Goal: Information Seeking & Learning: Learn about a topic

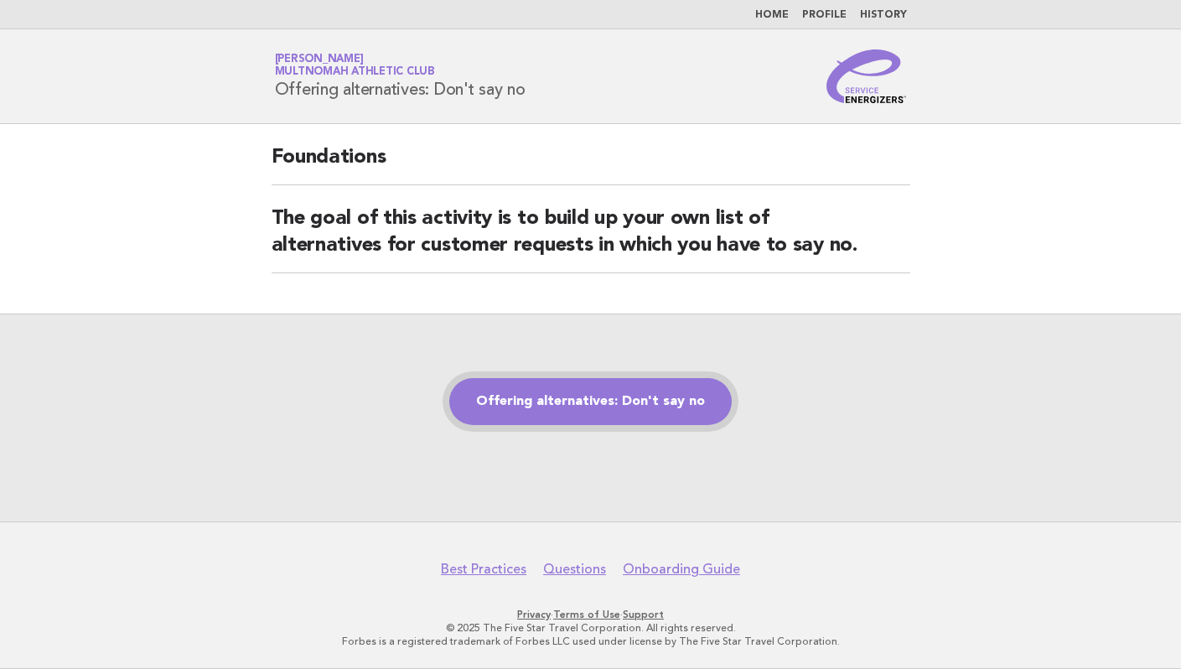
click at [661, 399] on link "Offering alternatives: Don't say no" at bounding box center [590, 401] width 282 height 47
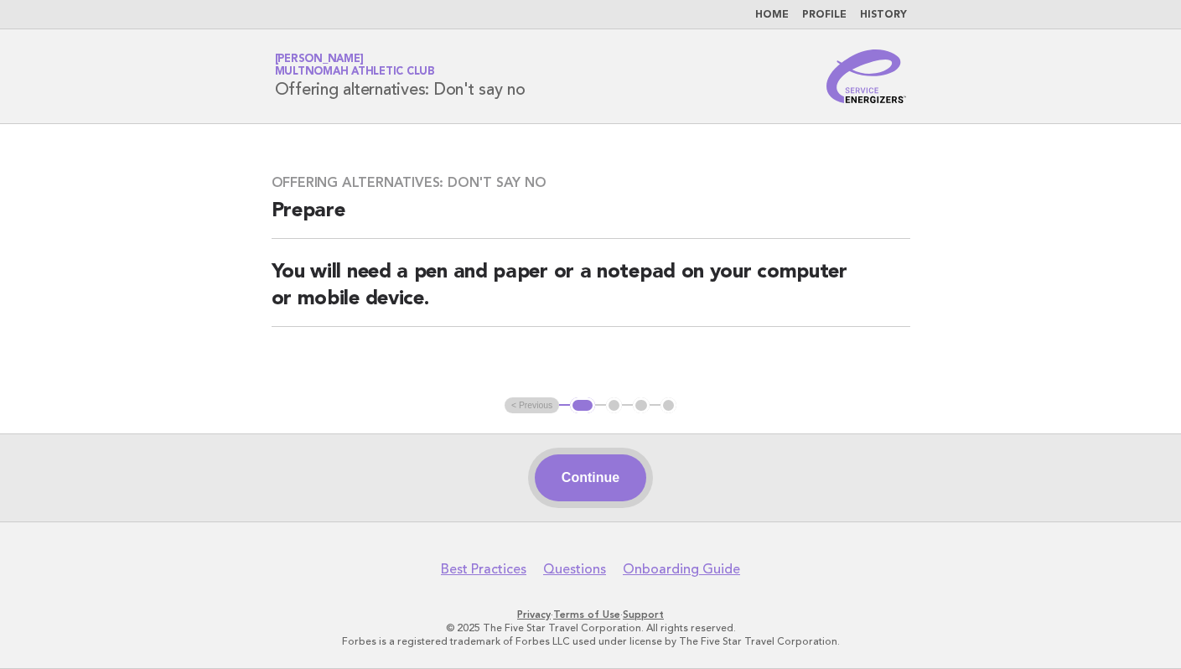
click at [622, 466] on button "Continue" at bounding box center [590, 477] width 111 height 47
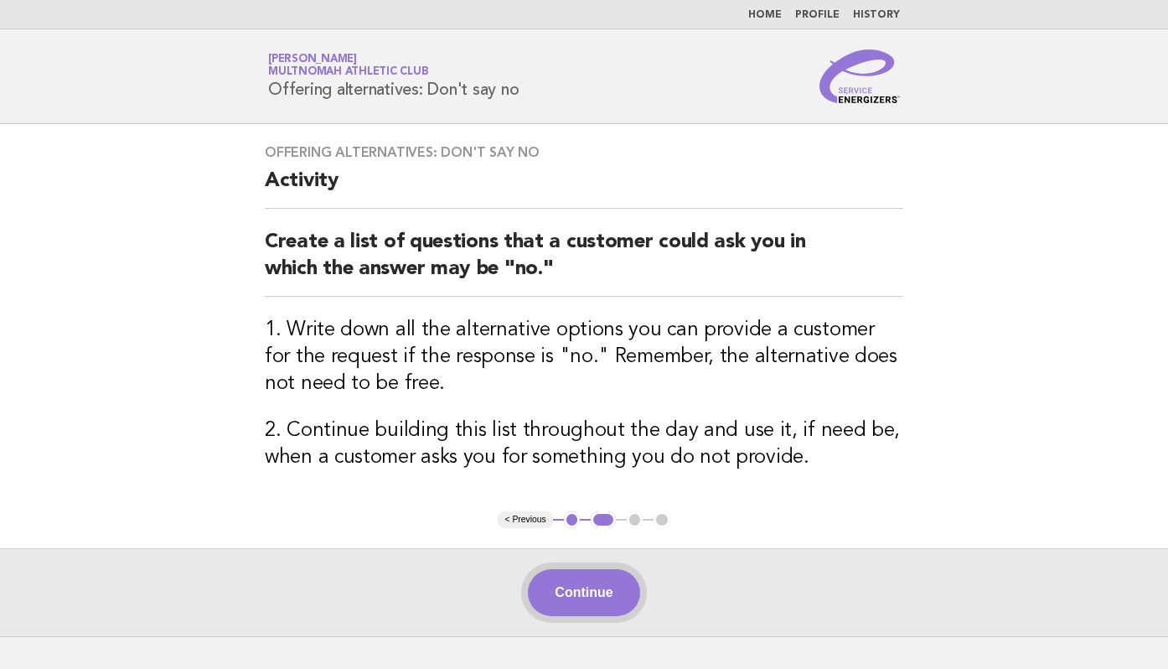
click at [616, 582] on button "Continue" at bounding box center [583, 592] width 111 height 47
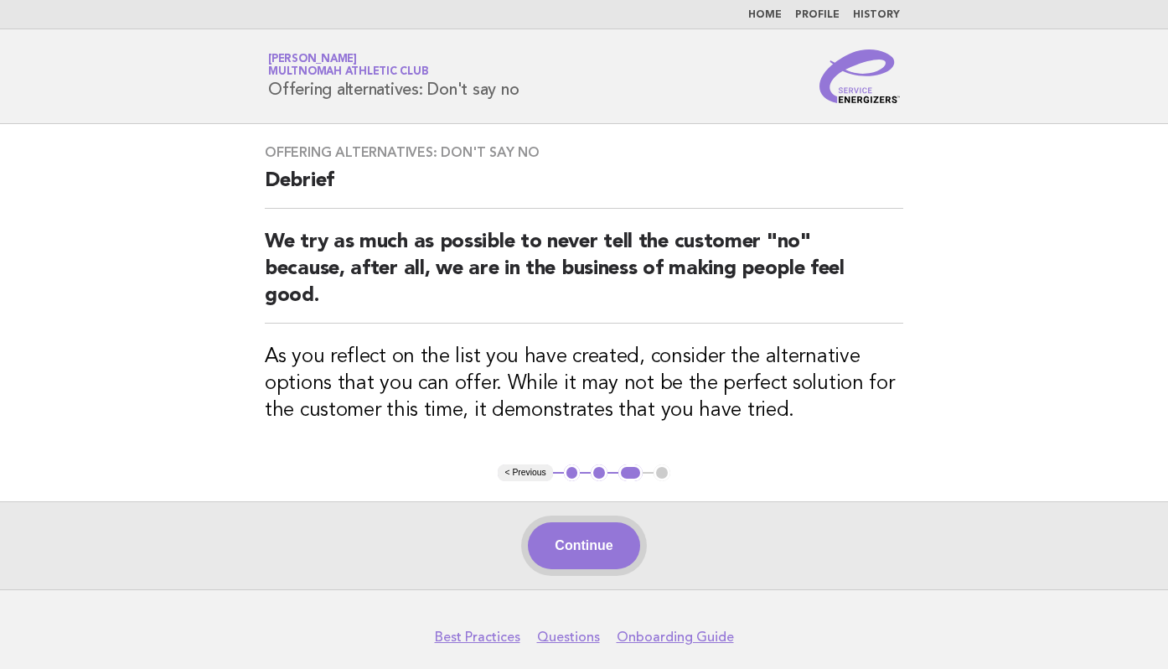
click at [623, 556] on button "Continue" at bounding box center [583, 545] width 111 height 47
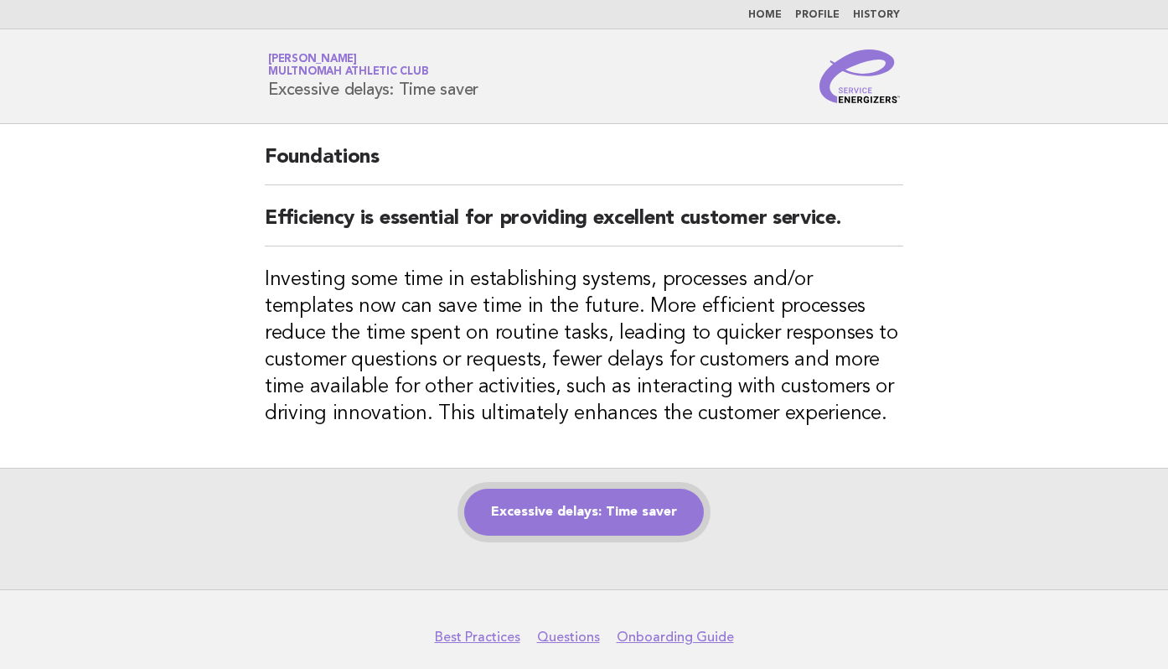
click at [597, 499] on link "Excessive delays: Time saver" at bounding box center [584, 512] width 240 height 47
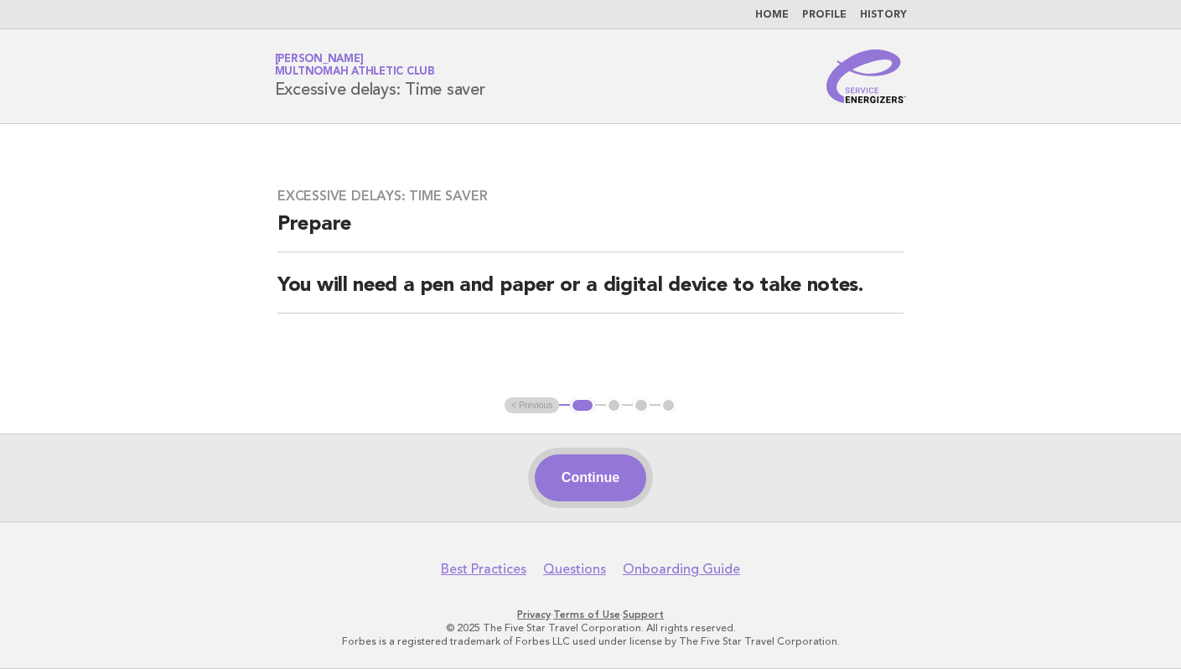
click at [616, 483] on button "Continue" at bounding box center [590, 477] width 111 height 47
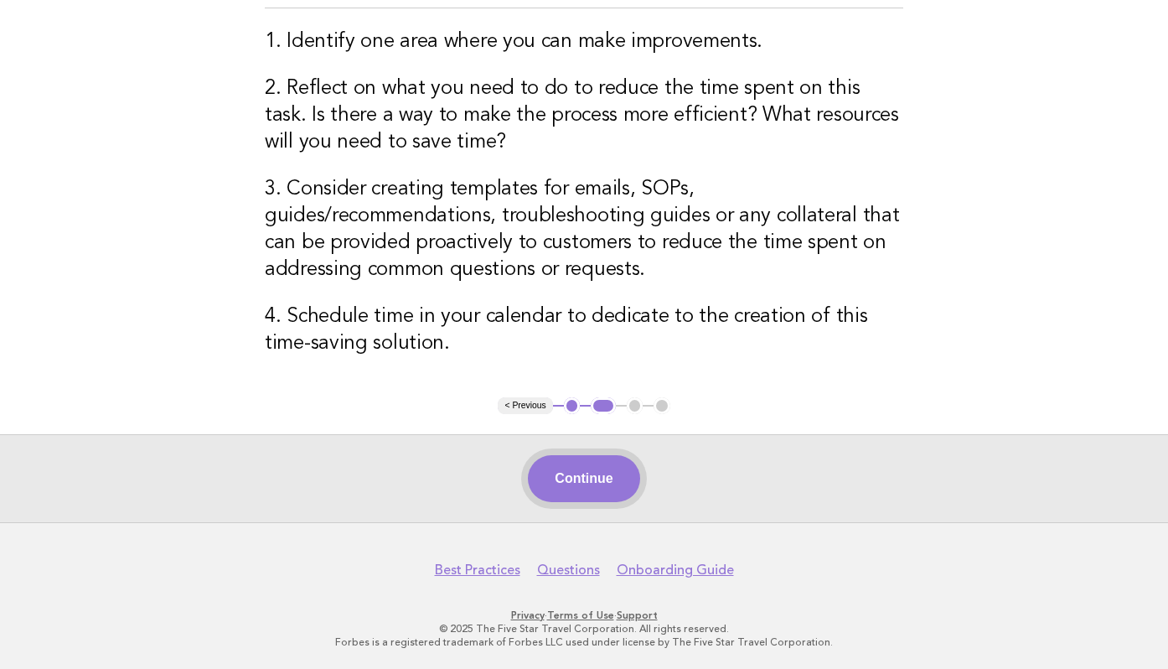
click at [583, 483] on button "Continue" at bounding box center [583, 478] width 111 height 47
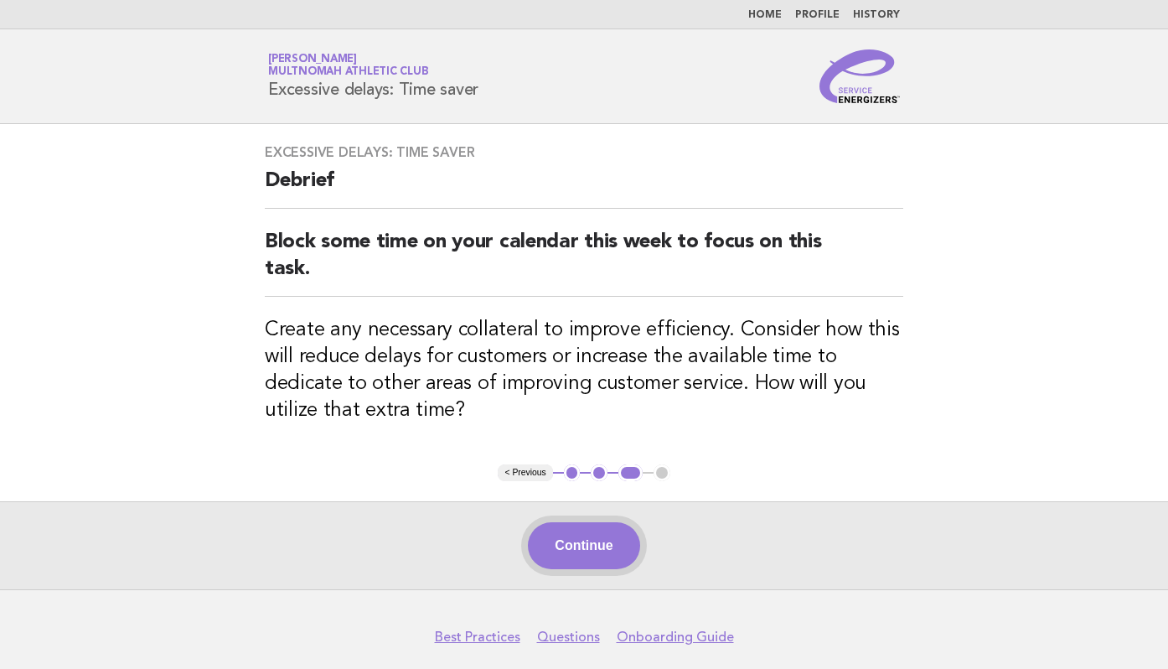
click at [601, 556] on button "Continue" at bounding box center [583, 545] width 111 height 47
